Goal: Find specific page/section: Find specific page/section

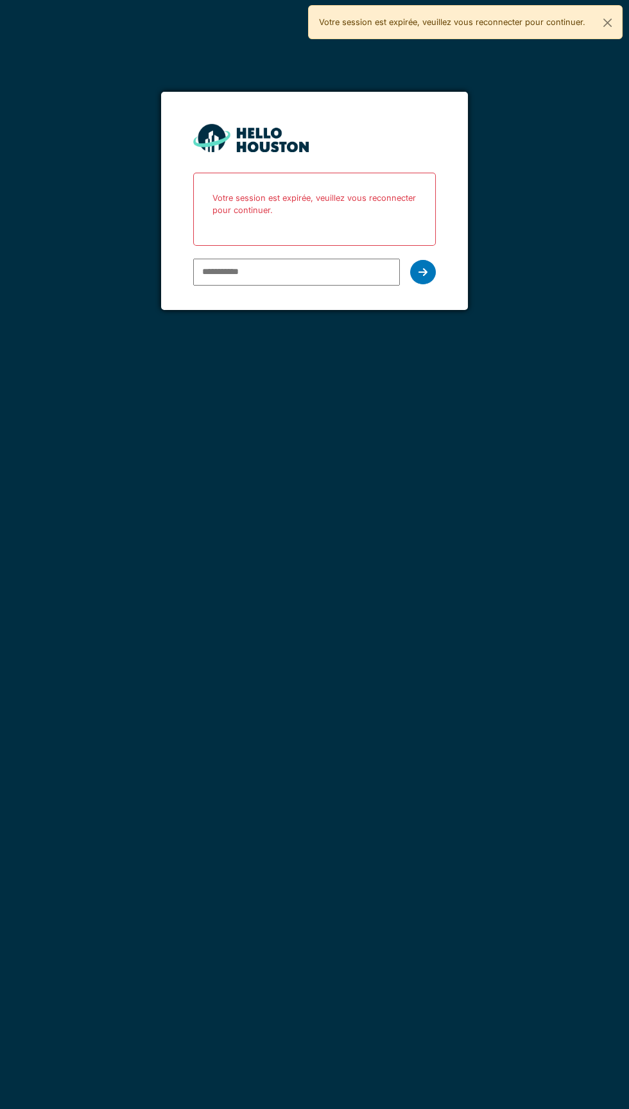
type input "**********"
click at [426, 300] on form "**********" at bounding box center [314, 201] width 306 height 218
click at [420, 294] on form "**********" at bounding box center [314, 201] width 306 height 218
click at [422, 279] on div at bounding box center [423, 272] width 26 height 24
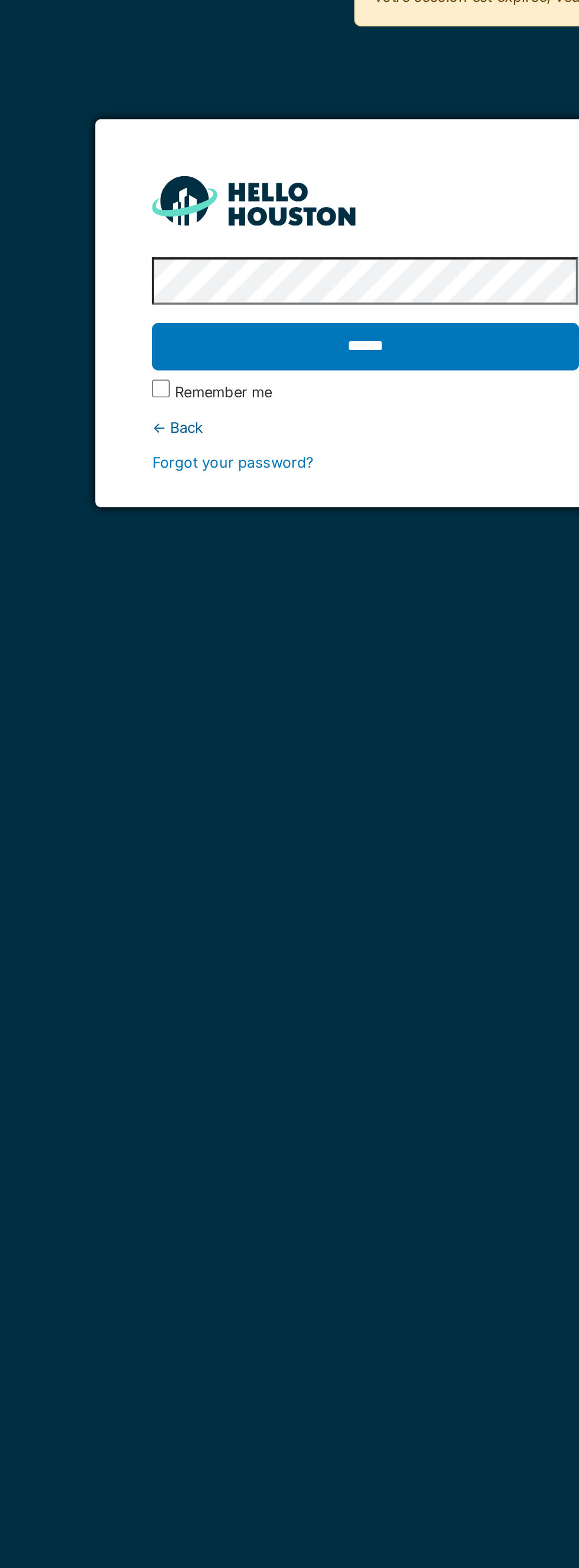
click at [318, 203] on input "******" at bounding box center [289, 203] width 223 height 25
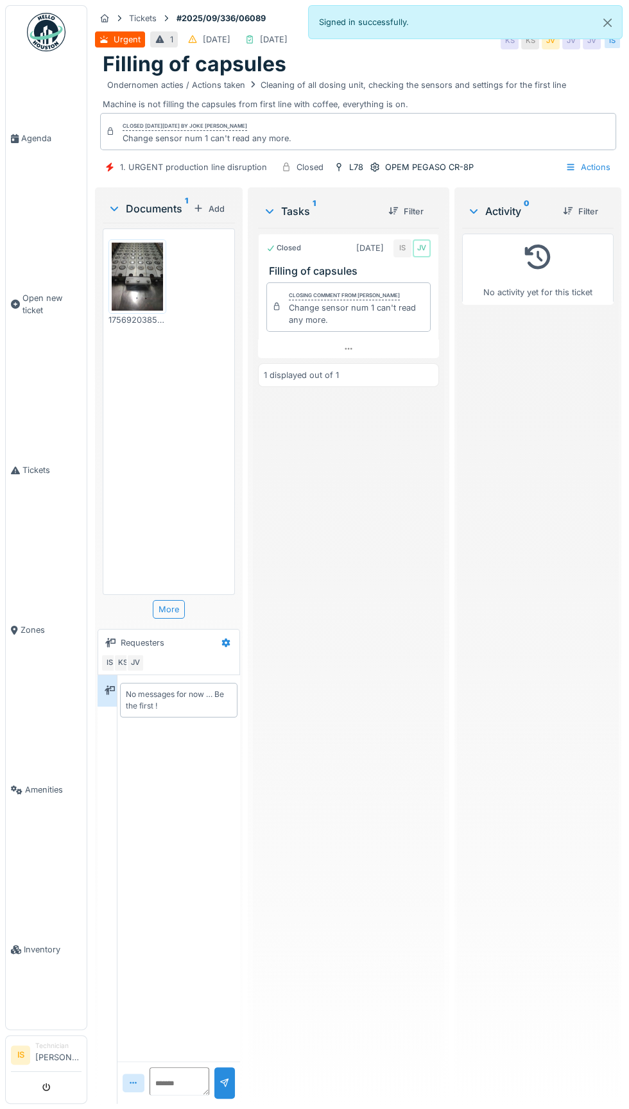
click at [130, 284] on img at bounding box center [137, 277] width 51 height 69
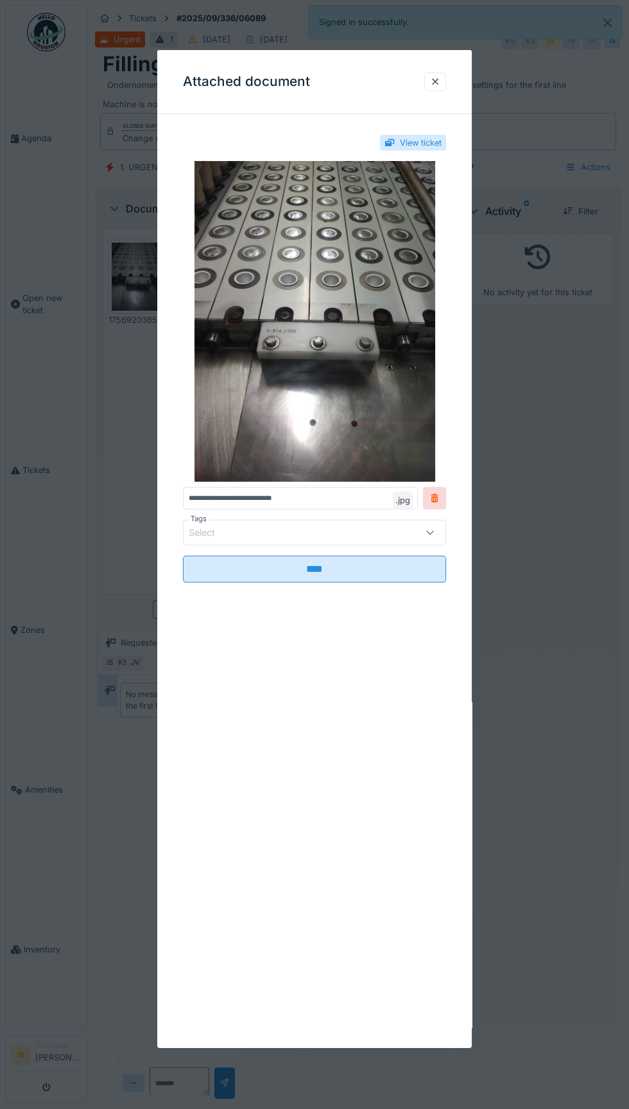
click at [435, 86] on div at bounding box center [435, 82] width 10 height 12
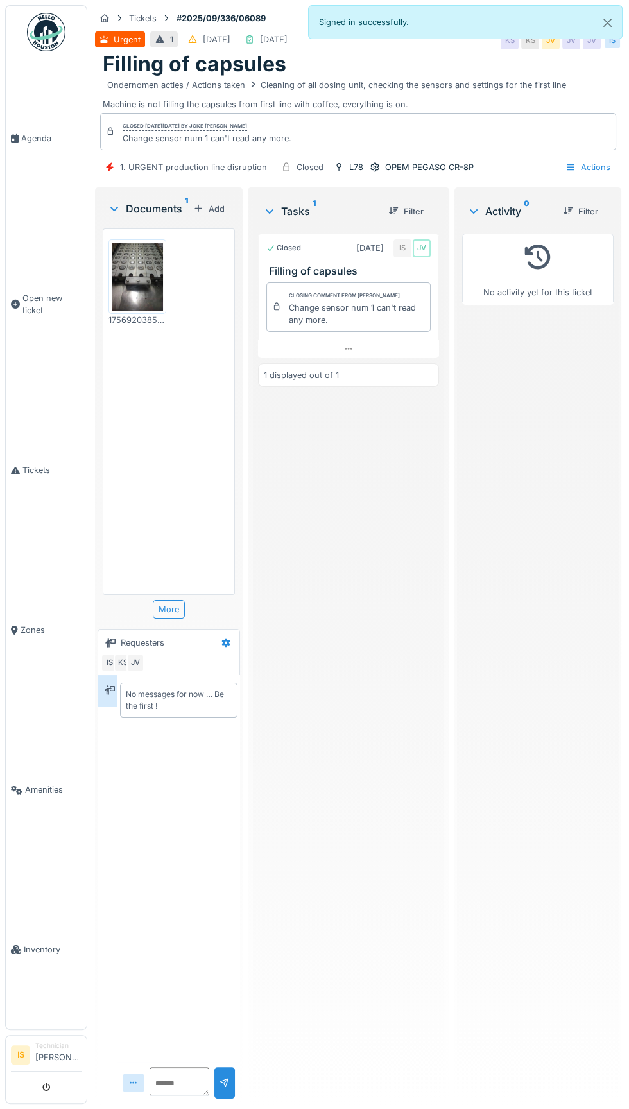
click at [33, 169] on link "Agenda" at bounding box center [46, 138] width 81 height 160
click at [33, 170] on link "Agenda" at bounding box center [46, 138] width 81 height 160
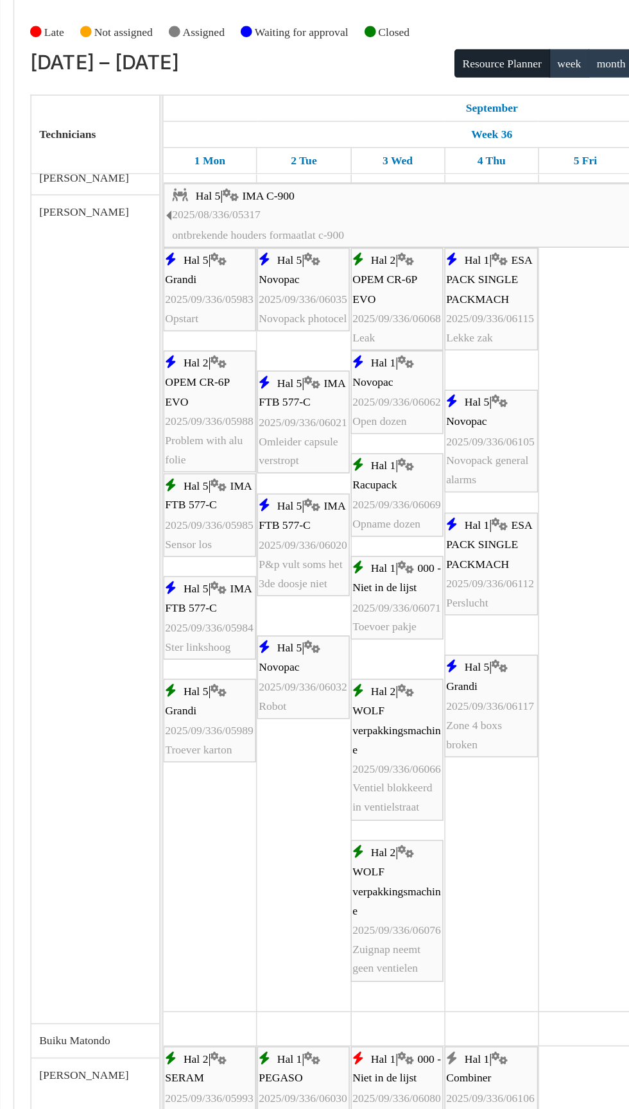
scroll to position [226, 0]
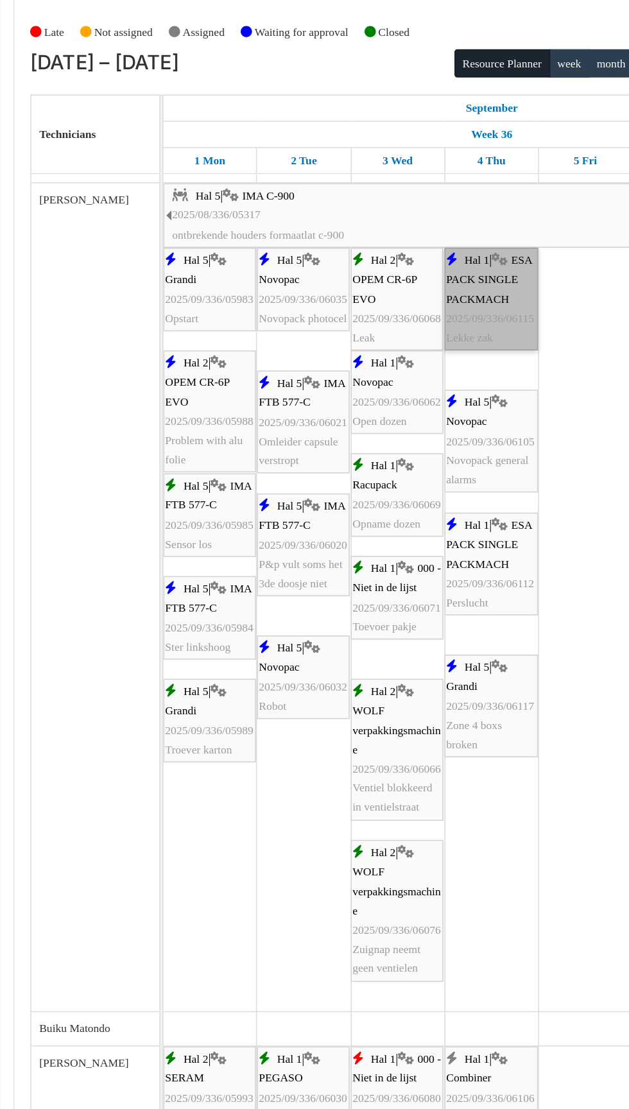
click at [404, 279] on link "Hal 1 | ESA PACK SINGLE PACKMACH 2025/09/336/06115 Lekke zak" at bounding box center [400, 255] width 60 height 65
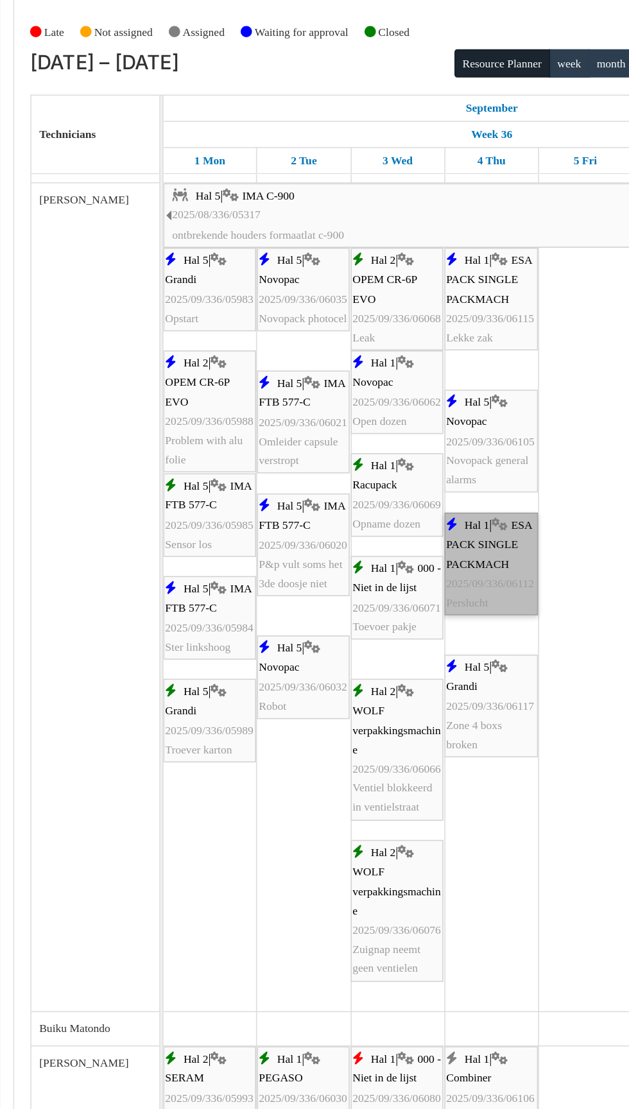
click at [411, 436] on link "Hal 1 | ESA PACK SINGLE PACKMACH 2025/09/336/06112 Perslucht" at bounding box center [400, 424] width 60 height 65
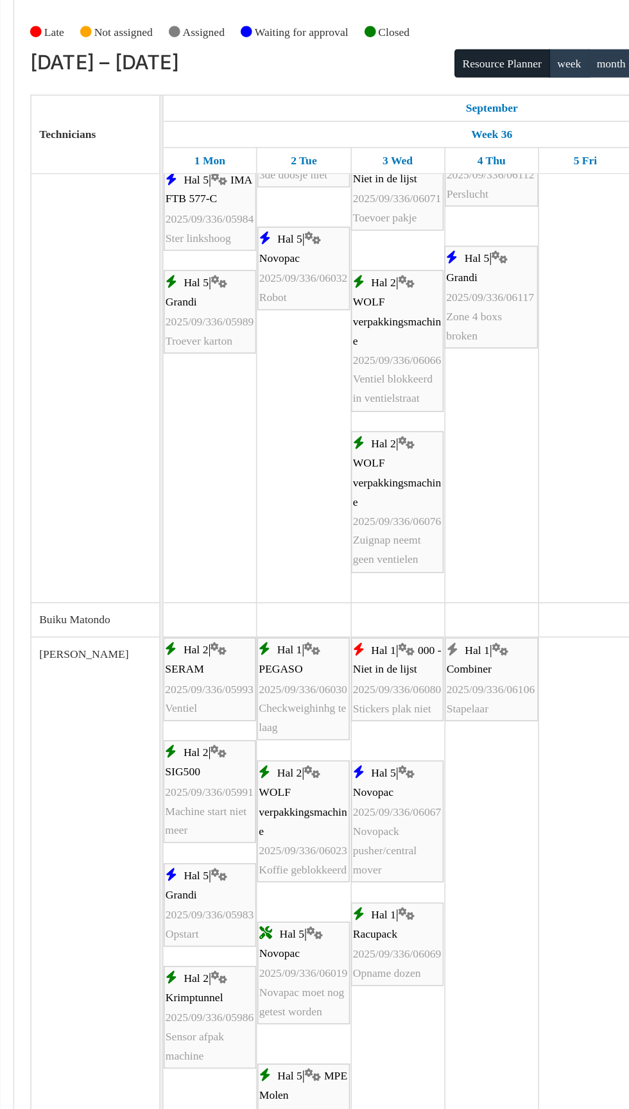
scroll to position [0, 0]
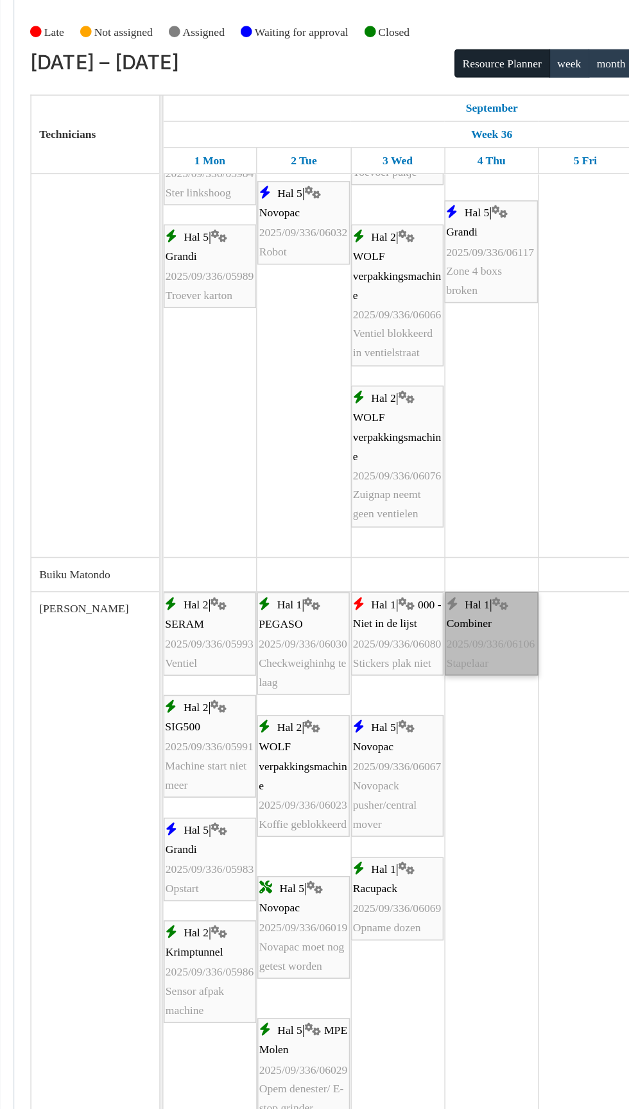
click at [406, 490] on link "Hal 1 | Combiner 2025/09/336/06106 Stapelaar" at bounding box center [400, 469] width 60 height 53
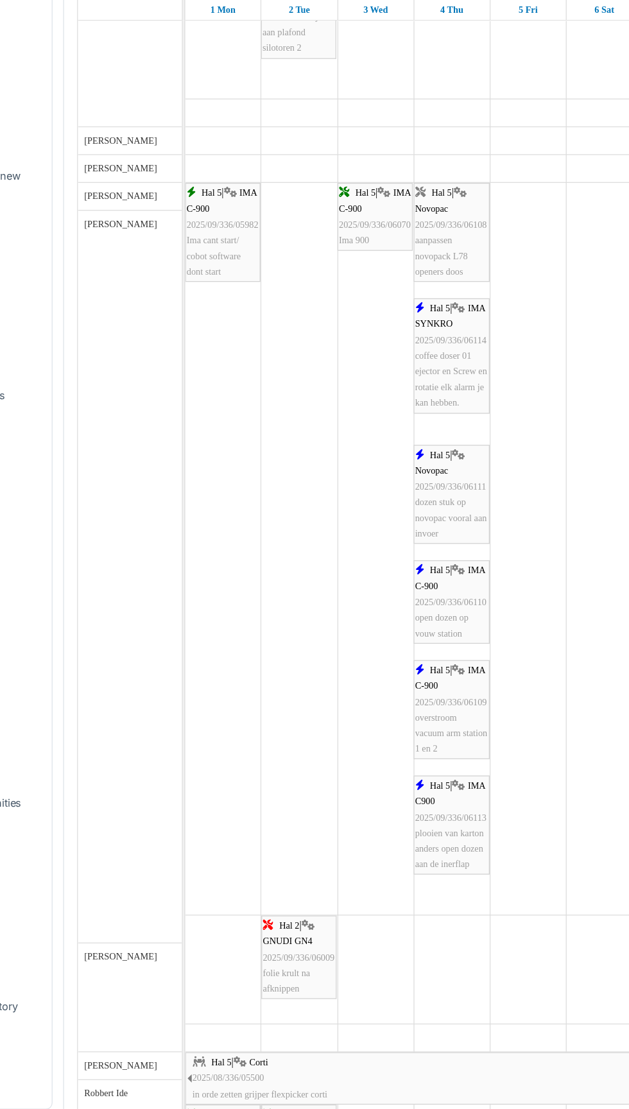
scroll to position [3709, 0]
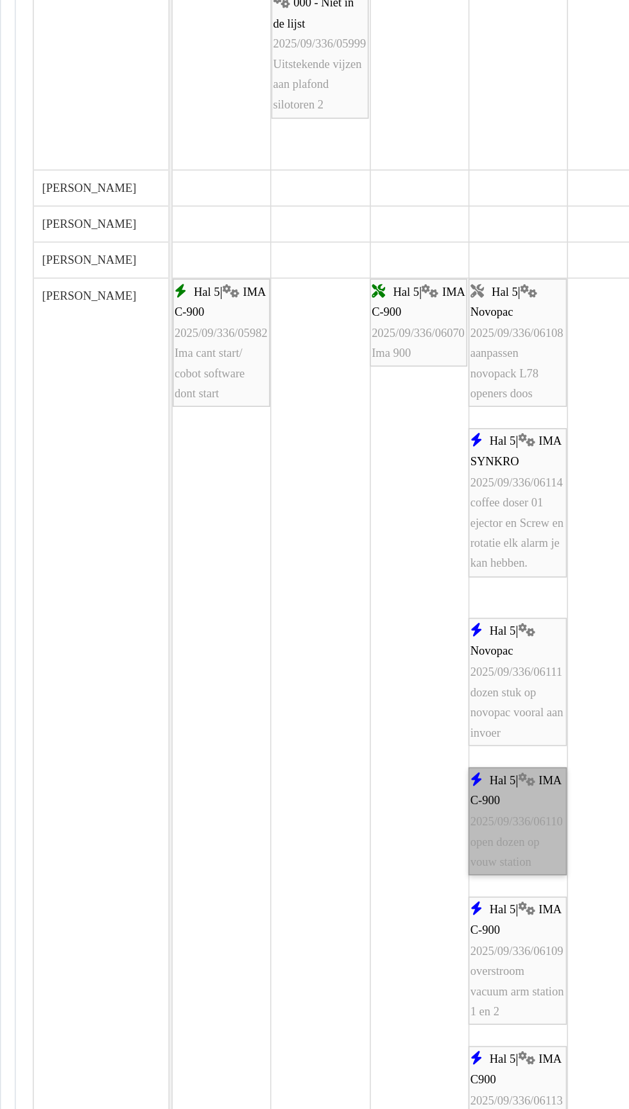
click at [401, 791] on link "Hal 5 | IMA C-900 2025/09/336/06110 open dozen op vouw station" at bounding box center [400, 782] width 60 height 65
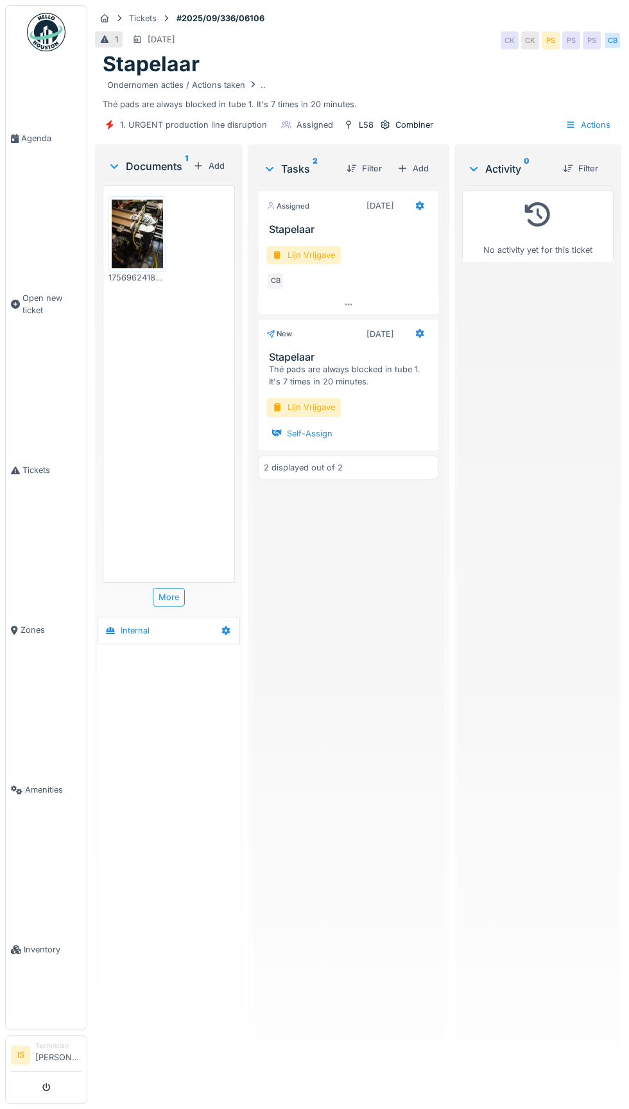
click at [125, 276] on div "17569624183927961827105628812708.jpg" at bounding box center [138, 278] width 58 height 12
click at [114, 258] on img at bounding box center [137, 234] width 51 height 69
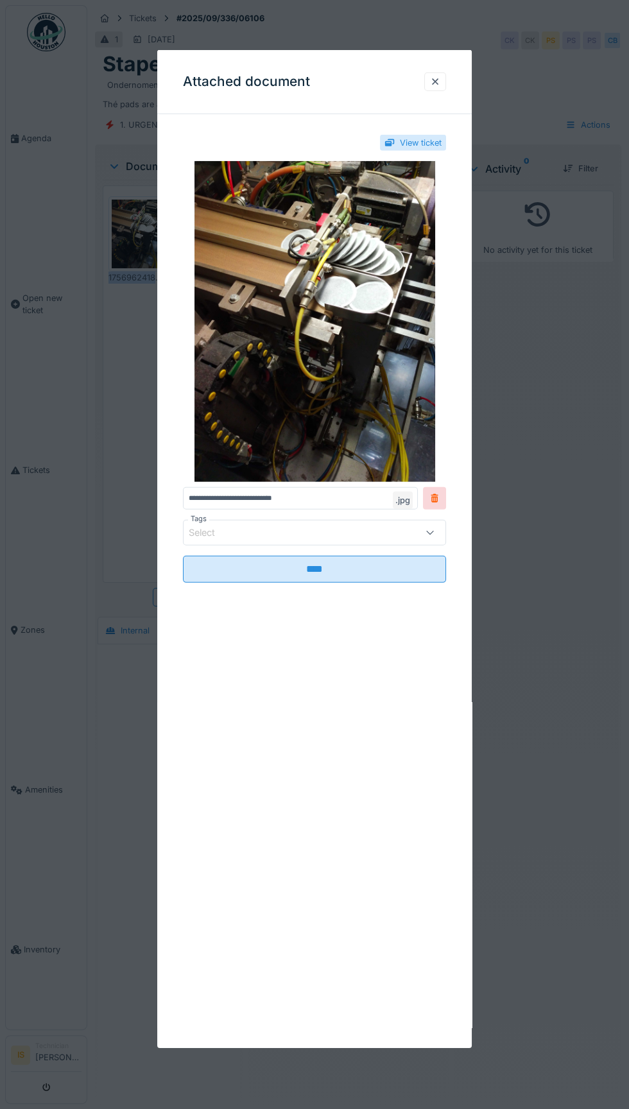
click at [434, 112] on div "Attached document" at bounding box center [314, 82] width 315 height 64
click at [434, 111] on div "Attached document" at bounding box center [314, 82] width 315 height 64
click at [435, 87] on div at bounding box center [435, 82] width 10 height 12
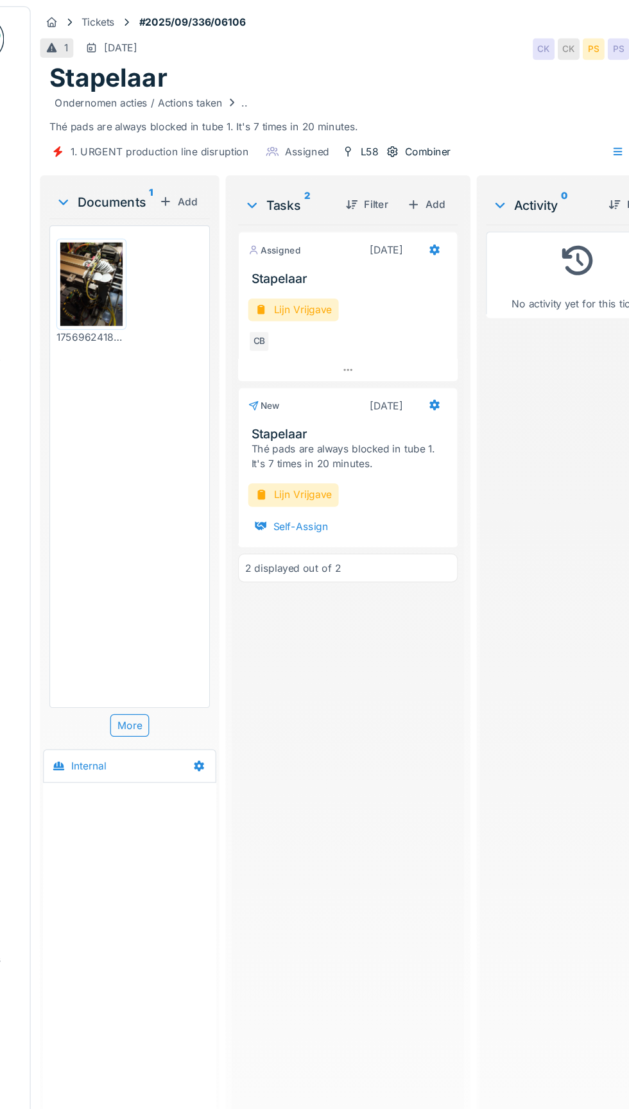
scroll to position [2, 0]
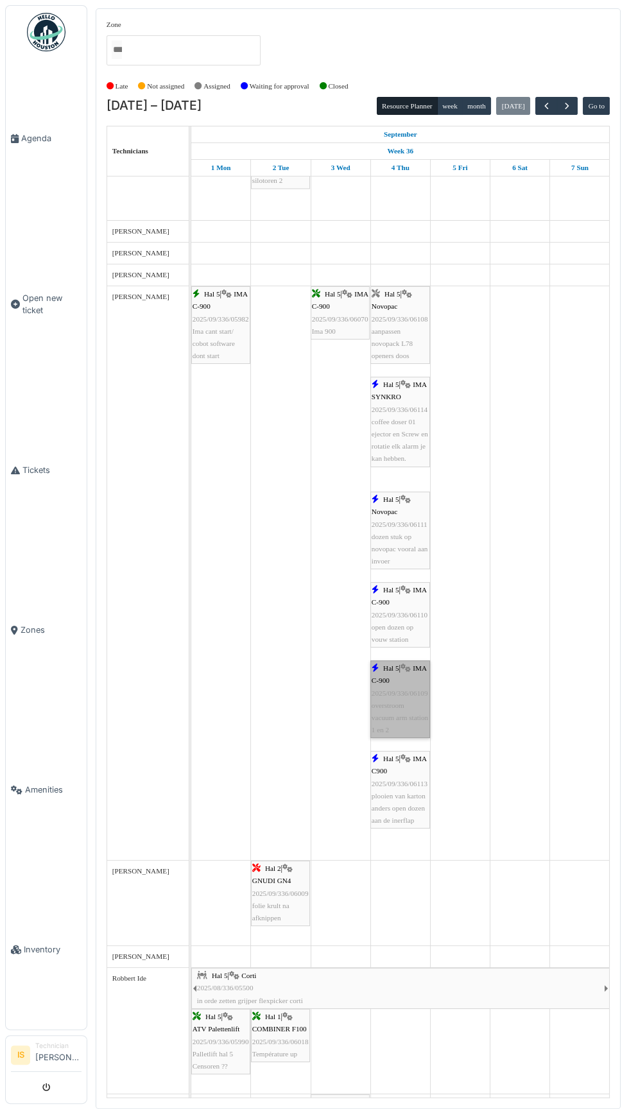
click at [410, 715] on link "Hal 5 | IMA C-900 2025/09/336/06109 overstroom vacuum arm station 1 en 2" at bounding box center [400, 700] width 60 height 78
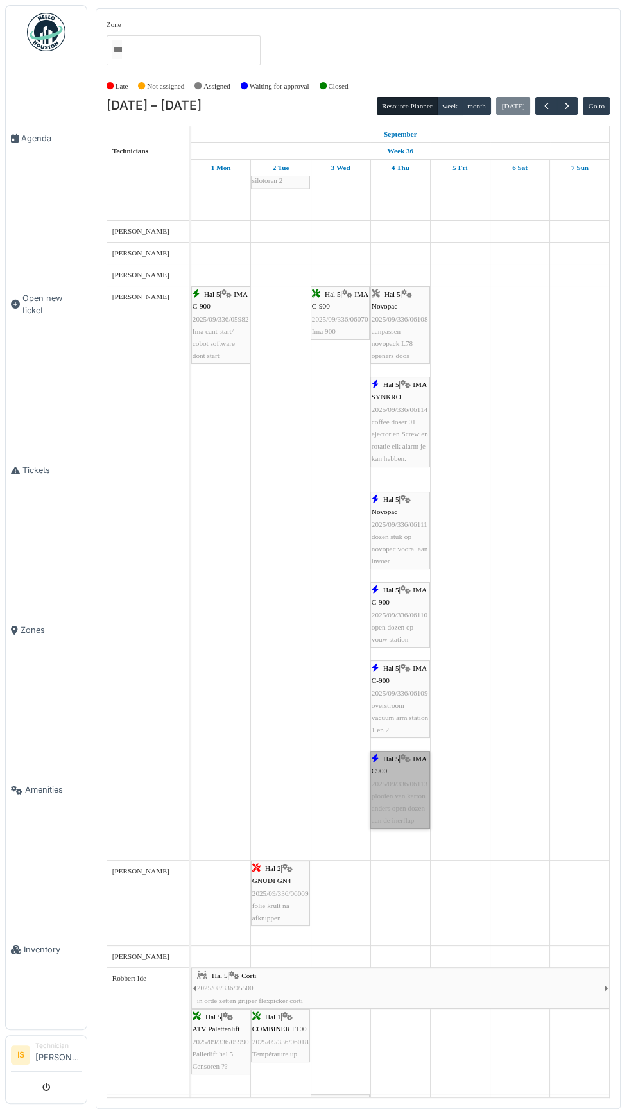
click at [393, 824] on link "Hal 5 | IMA C900 2025/09/336/06113 plooien van karton anders open dozen aan de …" at bounding box center [400, 790] width 60 height 78
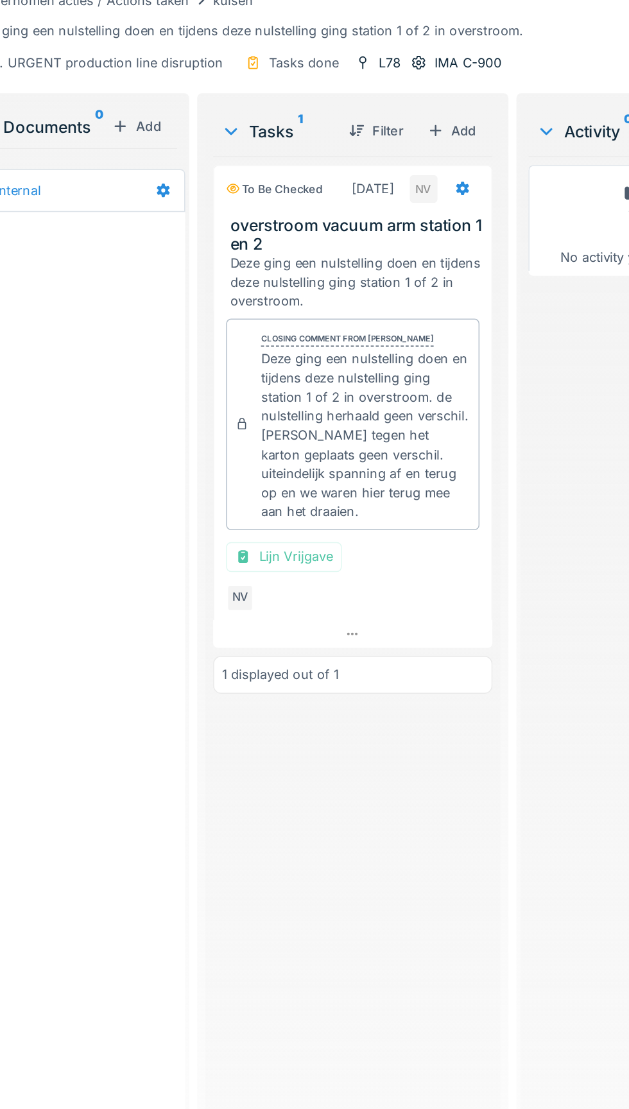
click at [300, 326] on div "Deze ging een nulstelling doen en tijdens deze nulstelling ging station 1 of 2 …" at bounding box center [358, 364] width 135 height 111
click at [299, 326] on div "Deze ging een nulstelling doen en tijdens deze nulstelling ging station 1 of 2 …" at bounding box center [358, 364] width 135 height 111
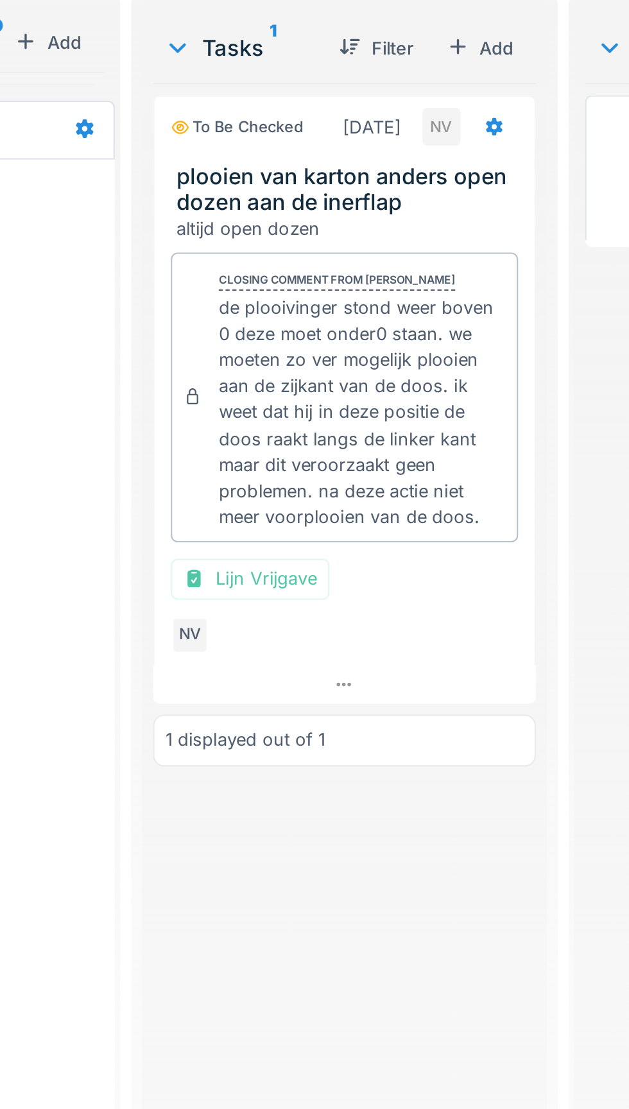
click at [300, 318] on div "de plooivinger stond weer boven 0 deze moet onder0 staan. we moeten zo ver moge…" at bounding box center [358, 364] width 135 height 111
click at [298, 317] on div "de plooivinger stond weer boven 0 deze moet onder0 staan. we moeten zo ver moge…" at bounding box center [358, 364] width 135 height 111
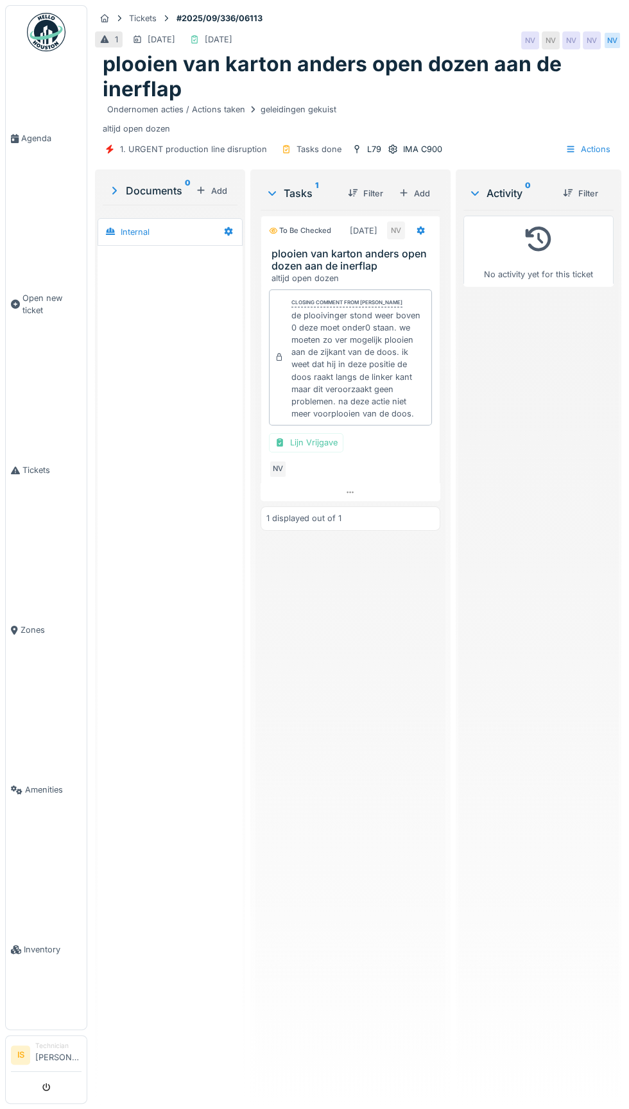
click at [55, 144] on span "Agenda" at bounding box center [51, 138] width 60 height 12
